Goal: Task Accomplishment & Management: Use online tool/utility

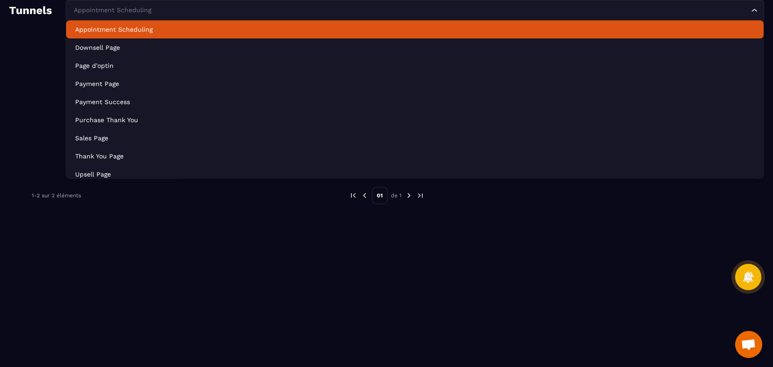
click at [94, 9] on div "Appointment Scheduling" at bounding box center [410, 10] width 679 height 10
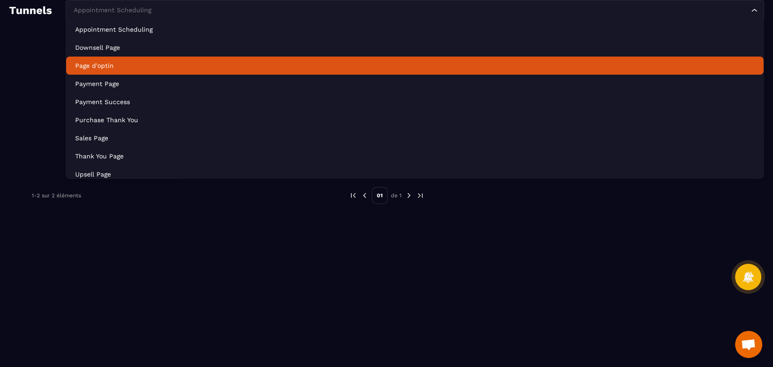
click at [109, 57] on li "Page d'optin" at bounding box center [414, 66] width 697 height 18
click at [105, 8] on div "Page d'optin" at bounding box center [410, 10] width 679 height 10
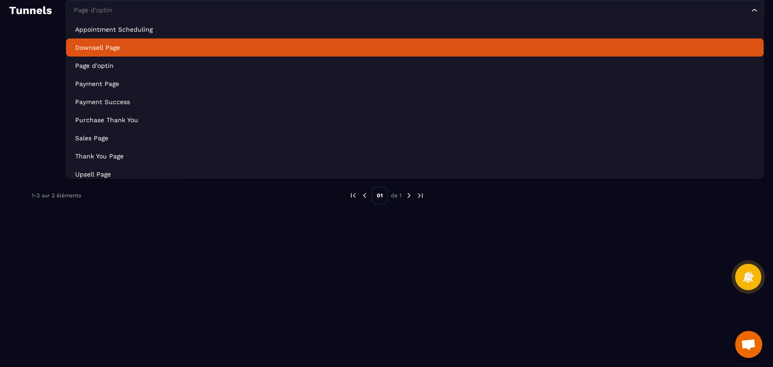
click at [116, 43] on p "Downsell Page" at bounding box center [414, 47] width 679 height 9
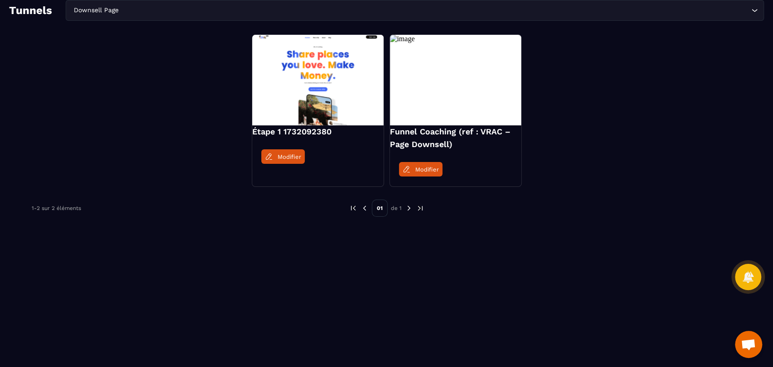
click at [292, 158] on span "Modifier" at bounding box center [290, 156] width 24 height 7
